Goal: Task Accomplishment & Management: Complete application form

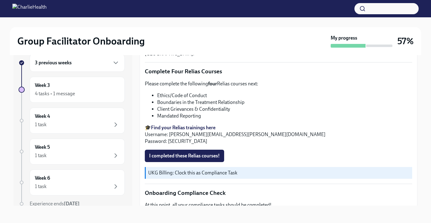
scroll to position [289, 0]
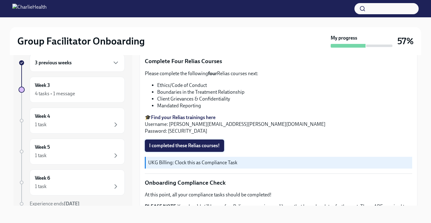
click at [209, 142] on span "I completed these Relias courses!" at bounding box center [184, 145] width 71 height 6
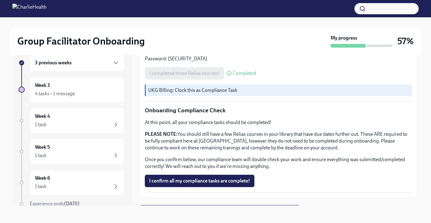
scroll to position [366, 0]
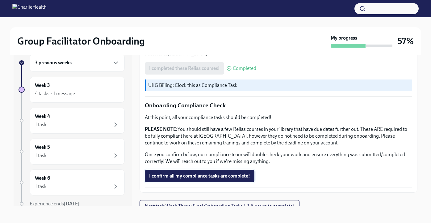
click at [193, 173] on span "I confirm all my compliance tasks are complete!" at bounding box center [199, 176] width 101 height 6
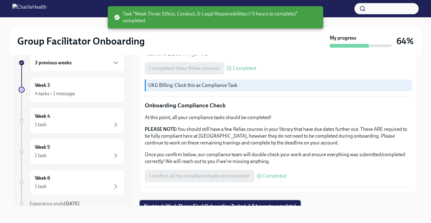
click at [226, 204] on button "Next task : Week Three: Final Onboarding Tasks (~1.5 hours to complete)" at bounding box center [220, 206] width 161 height 12
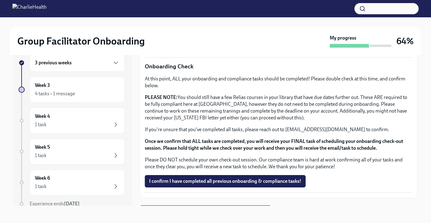
scroll to position [507, 0]
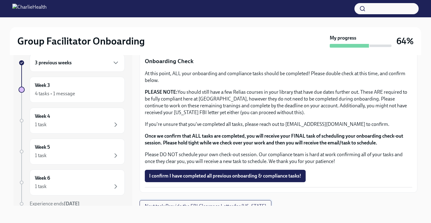
click at [226, 203] on span "Next task : Provide the FBI Clearance Letter for [US_STATE]" at bounding box center [205, 206] width 121 height 6
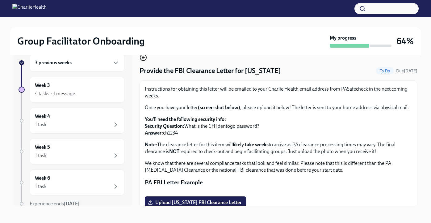
click at [145, 58] on icon "button" at bounding box center [143, 57] width 7 height 7
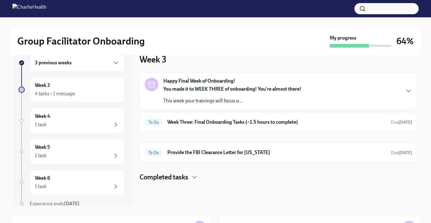
click at [264, 95] on div "You made it to WEEK THREE of onboarding! You're almost there! This week your tr…" at bounding box center [232, 95] width 138 height 19
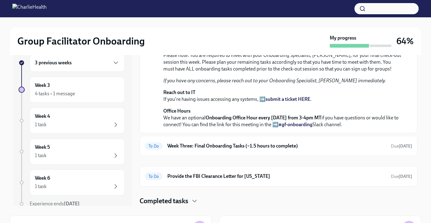
scroll to position [222, 0]
click at [358, 146] on h6 "Week Three: Final Onboarding Tasks (~1.5 hours to complete)" at bounding box center [276, 145] width 219 height 7
